Goal: Task Accomplishment & Management: Complete application form

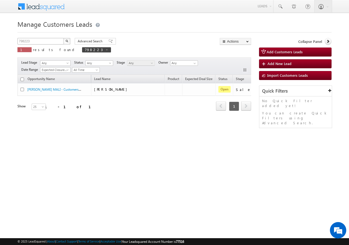
click at [45, 39] on div "Manage Customers Leads 798223 X 1 results found 798223 Advanced Search Advanced…" at bounding box center [174, 86] width 314 height 136
click at [44, 42] on input "798223" at bounding box center [40, 41] width 47 height 7
paste input "66841"
type input "766841"
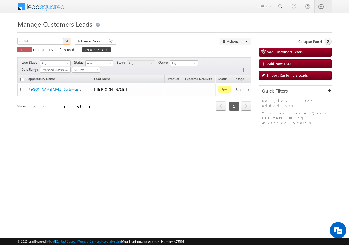
click at [67, 42] on img "button" at bounding box center [66, 41] width 3 height 3
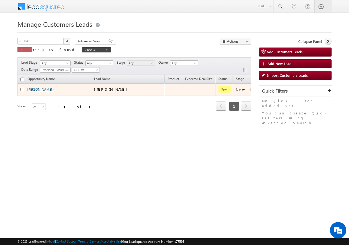
click at [34, 89] on link "[PERSON_NAME] -" at bounding box center [40, 89] width 27 height 4
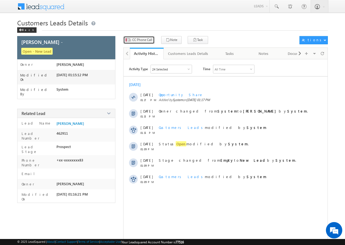
click at [137, 41] on span "CC Phone Call" at bounding box center [142, 39] width 20 height 5
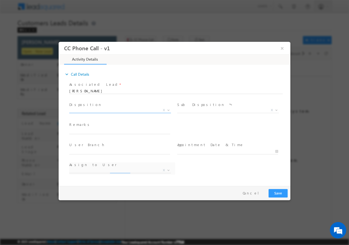
click at [98, 109] on span "X" at bounding box center [120, 109] width 102 height 5
select select "ajay.baniya@sgrlimited.in"
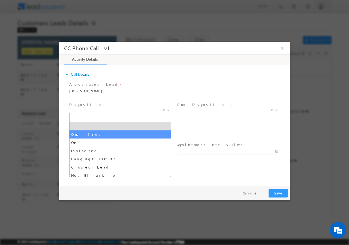
select select "Qualified"
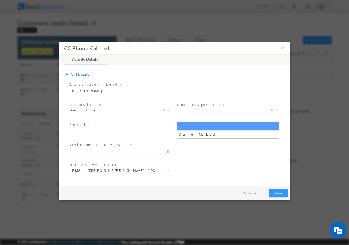
click at [196, 109] on span "X" at bounding box center [228, 109] width 102 height 5
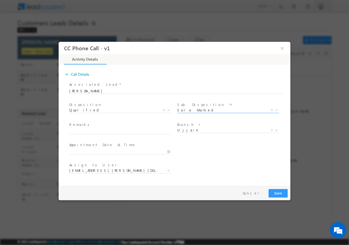
select select "Sale Marked"
click at [189, 131] on span "Ujjain" at bounding box center [221, 129] width 89 height 5
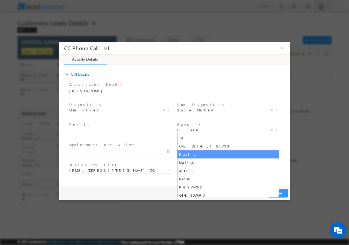
type input "ra"
select select "Ratlam"
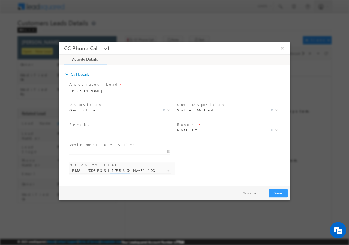
click at [91, 132] on input "text" at bounding box center [119, 130] width 101 height 5
select select "amir.khan@sgrlimited.in"
paste input "766841//VB_Interested//Salman Khan//9009526083//Renovation// loan req-10L//sal+…"
type input "766841//VB_Interested//Salman Khan//9009526083//Renovation// loan req-10L//sal+…"
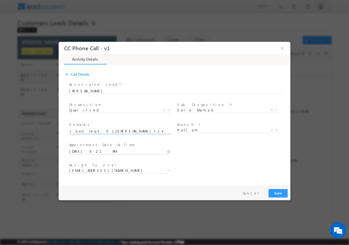
click at [168, 151] on input "08/28/2025 3:21 PM" at bounding box center [119, 150] width 101 height 5
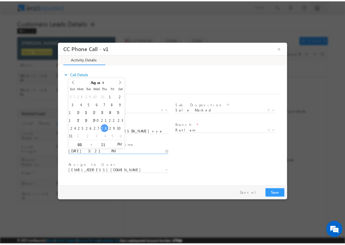
scroll to position [0, 0]
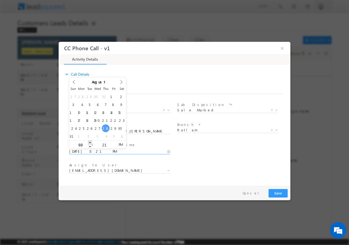
type input "08/28/2025 4:21 PM"
type input "04"
click at [90, 142] on span at bounding box center [90, 142] width 4 height 4
type input "08/28/2025 5:21 PM"
type input "05"
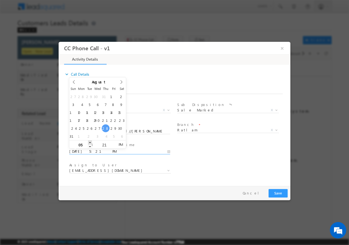
click at [90, 142] on span at bounding box center [90, 142] width 4 height 4
type input "08/28/2025 6:21 PM"
type input "06"
click at [90, 142] on span at bounding box center [90, 142] width 4 height 4
type input "08/28/2025 7:21 PM"
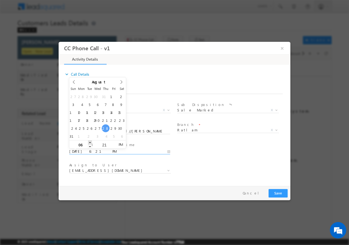
type input "07"
click at [90, 142] on span at bounding box center [90, 142] width 4 height 4
click at [107, 144] on input "21" at bounding box center [104, 145] width 23 height 4
click at [104, 144] on input "21" at bounding box center [104, 145] width 23 height 4
click at [103, 143] on input "21" at bounding box center [104, 145] width 23 height 4
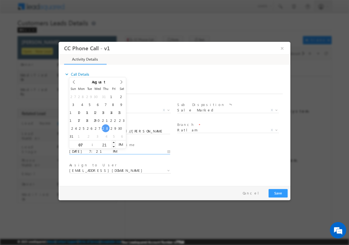
click at [103, 143] on input "21" at bounding box center [104, 145] width 23 height 4
type input "00"
type input "08/28/2025 7:00 PM"
click at [218, 147] on div "User Branch * Appointment Date & Time * 08/28/2025 7:00 PM" at bounding box center [179, 151] width 222 height 20
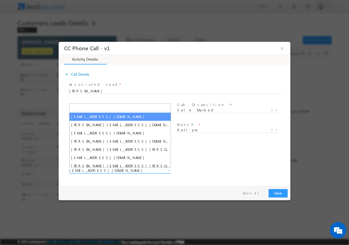
click at [134, 171] on span "amir.khan@sgrlimited.in" at bounding box center [113, 170] width 89 height 5
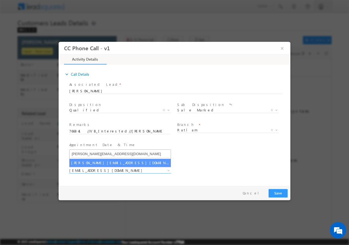
type input "apurav.shukla@sgrlimited.in"
select select "apurav.shukla@sgrlimited.in"
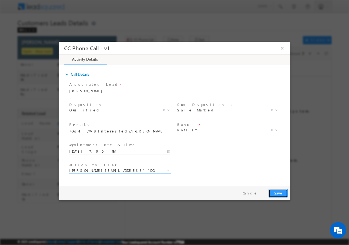
click at [276, 194] on button "Save" at bounding box center [278, 193] width 19 height 8
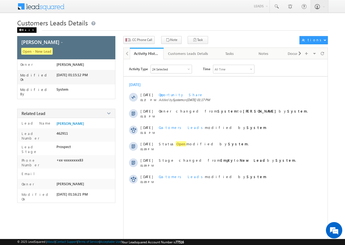
click at [27, 29] on div "Back" at bounding box center [26, 29] width 19 height 5
